Goal: Navigation & Orientation: Find specific page/section

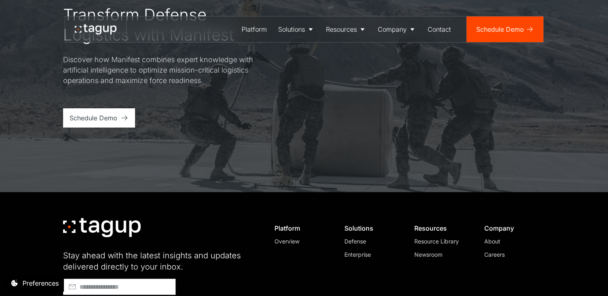
scroll to position [3093, 0]
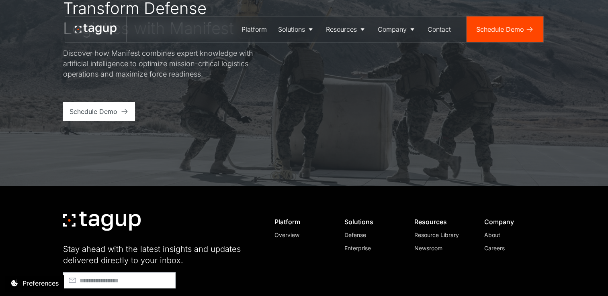
click at [491, 244] on div "Careers" at bounding box center [511, 248] width 55 height 8
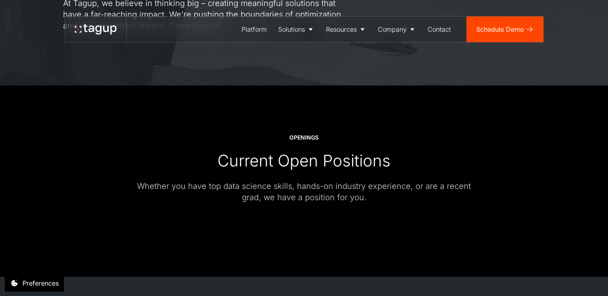
scroll to position [120, 0]
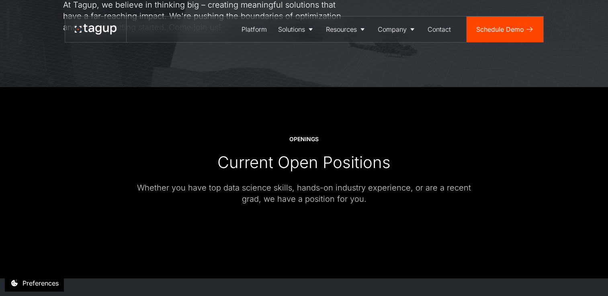
click at [328, 172] on div "Current Open Positions" at bounding box center [303, 163] width 173 height 20
click at [321, 190] on div "Whether you have top data science skills, hands-on industry experience, or are …" at bounding box center [303, 193] width 353 height 22
click at [313, 160] on div "Current Open Positions" at bounding box center [303, 163] width 173 height 20
click at [304, 140] on div "OPENINGS" at bounding box center [303, 139] width 29 height 8
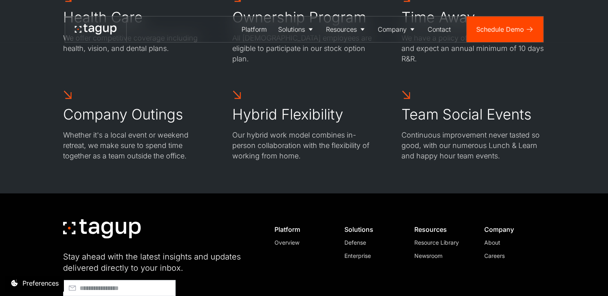
scroll to position [602, 0]
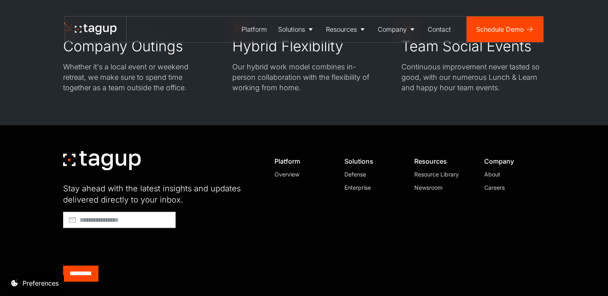
click at [492, 176] on div "About" at bounding box center [511, 174] width 55 height 8
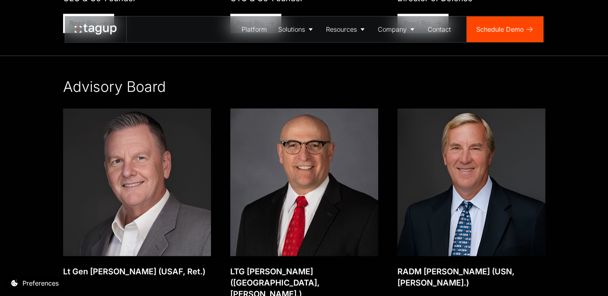
scroll to position [1406, 0]
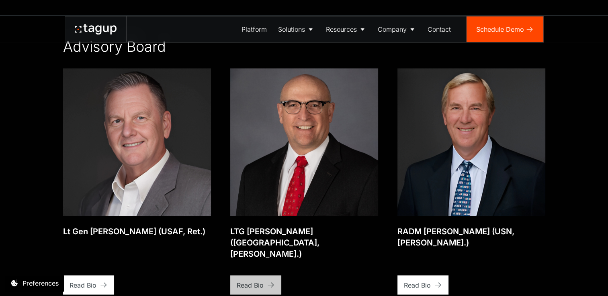
click at [258, 280] on div "Read Bio" at bounding box center [250, 285] width 27 height 10
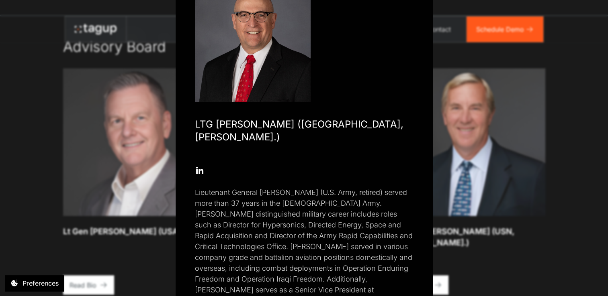
scroll to position [0, 0]
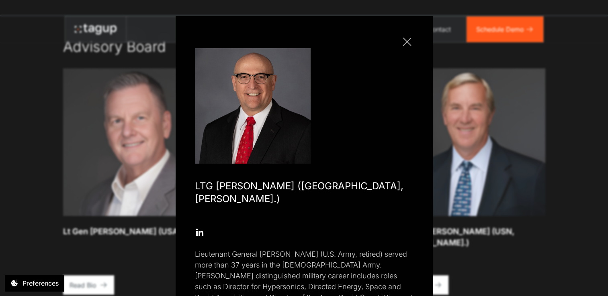
click at [403, 41] on div at bounding box center [406, 41] width 8 height 8
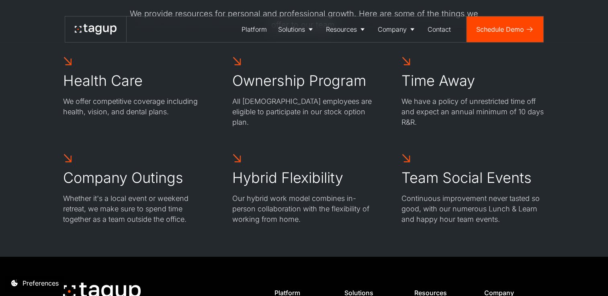
scroll to position [390, 0]
